Goal: Transaction & Acquisition: Purchase product/service

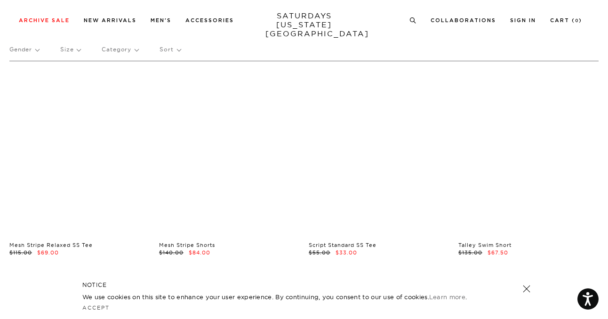
scroll to position [35, 0]
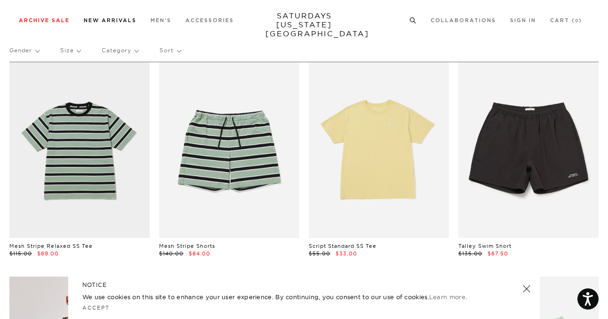
click at [123, 19] on link "New Arrivals" at bounding box center [110, 20] width 53 height 5
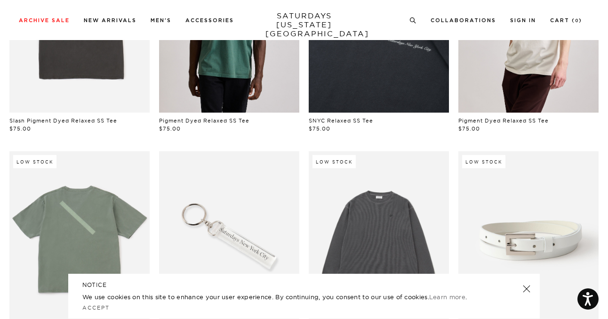
scroll to position [607, 0]
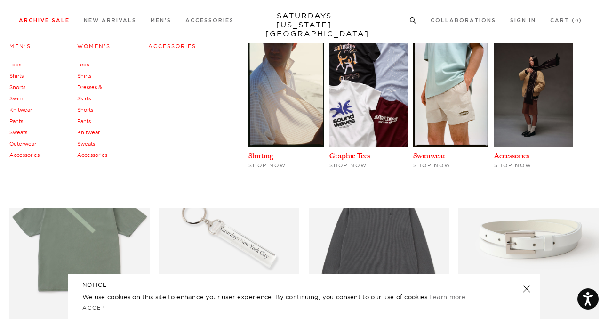
click at [46, 20] on link "Archive Sale" at bounding box center [44, 20] width 51 height 5
